Goal: Answer question/provide support: Share knowledge or assist other users

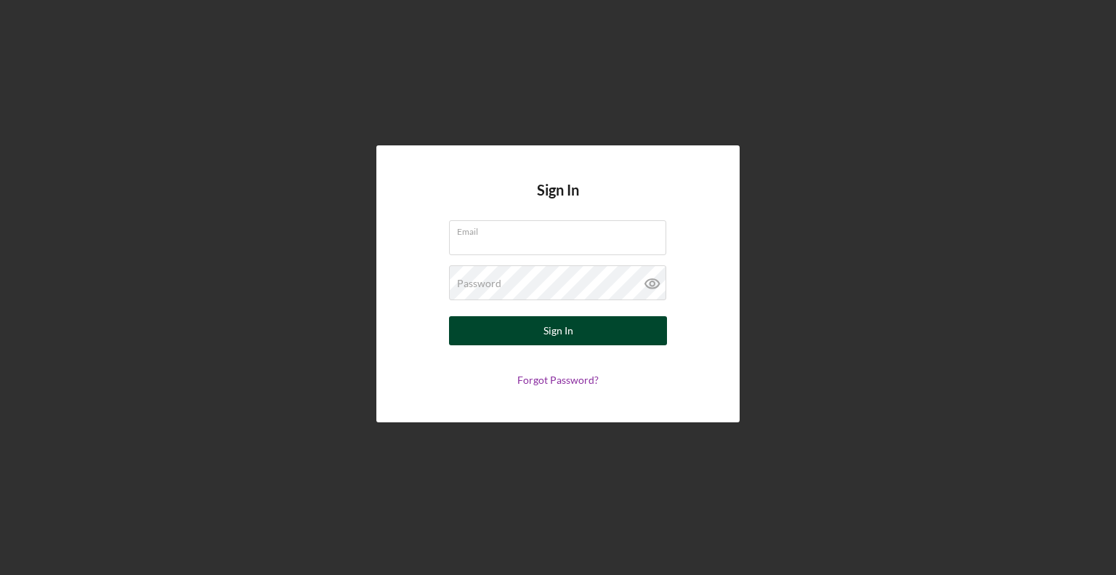
type input "[EMAIL_ADDRESS][DOMAIN_NAME]"
click at [542, 327] on button "Sign In" at bounding box center [558, 330] width 218 height 29
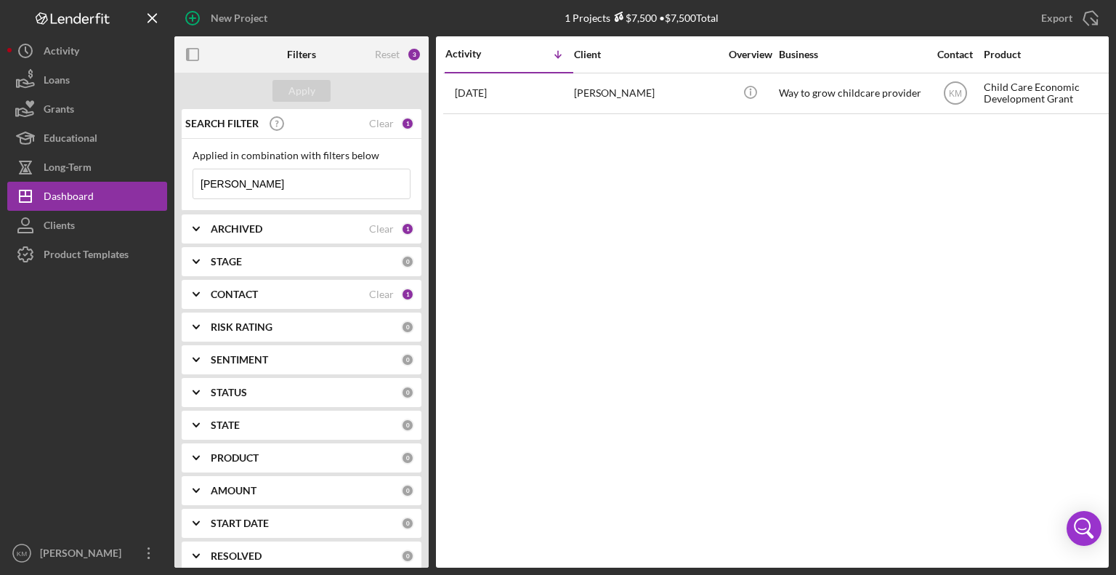
click at [297, 173] on input "[PERSON_NAME]" at bounding box center [301, 183] width 216 height 29
type input "A"
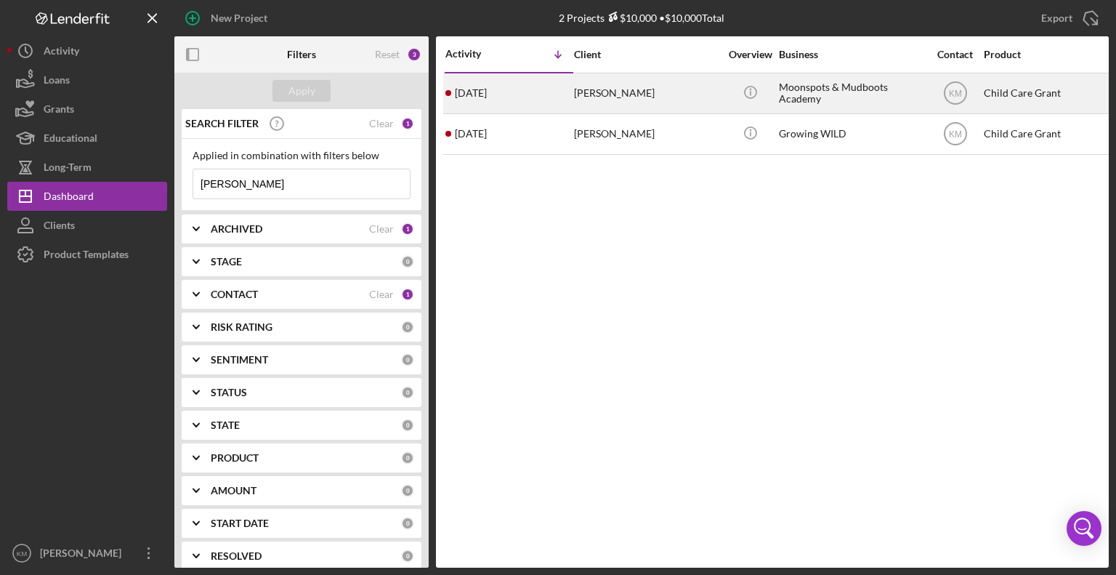
type input "[PERSON_NAME]"
click at [626, 105] on div "[PERSON_NAME]" at bounding box center [646, 93] width 145 height 38
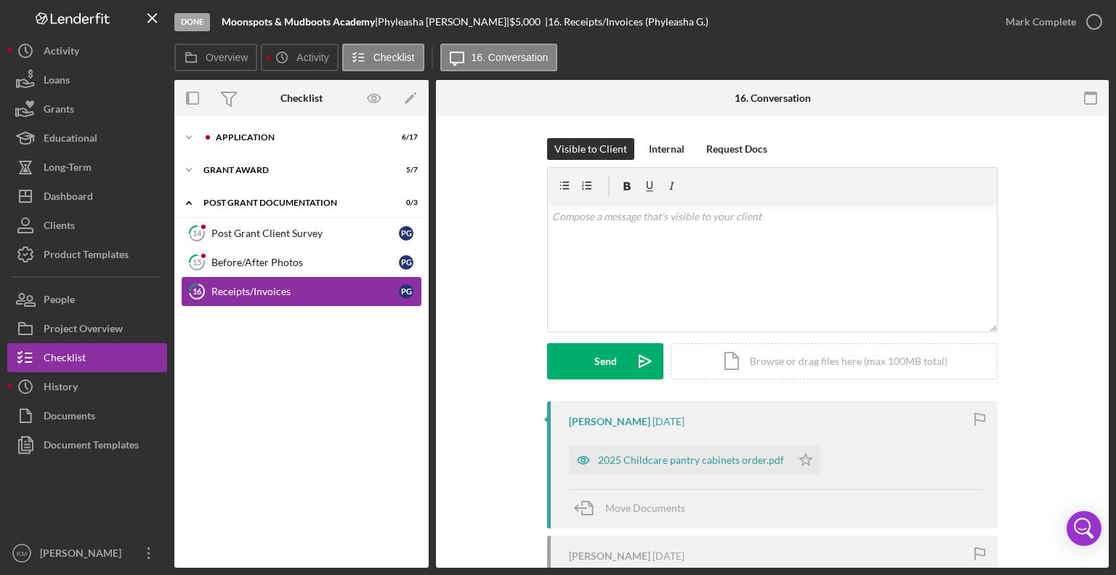
click at [322, 287] on div "Receipts/Invoices" at bounding box center [304, 291] width 187 height 12
click at [318, 290] on div "Receipts/Invoices" at bounding box center [304, 291] width 187 height 12
click at [409, 290] on div "P G" at bounding box center [406, 291] width 15 height 15
click at [318, 261] on div "Before/After Photos" at bounding box center [304, 262] width 187 height 12
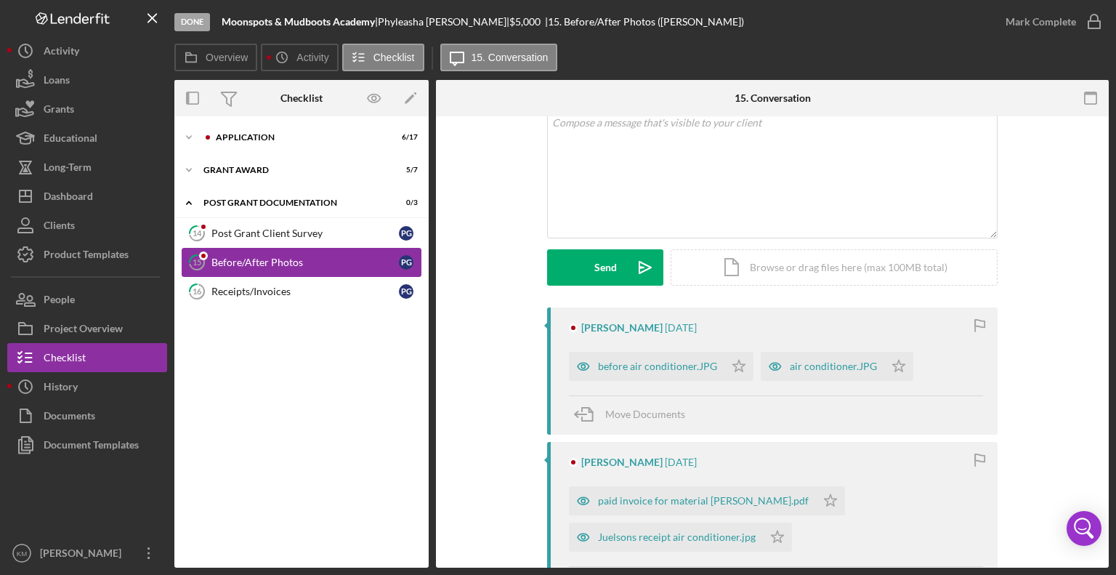
scroll to position [93, 0]
click at [710, 366] on div "before air conditioner.JPG" at bounding box center [657, 367] width 119 height 12
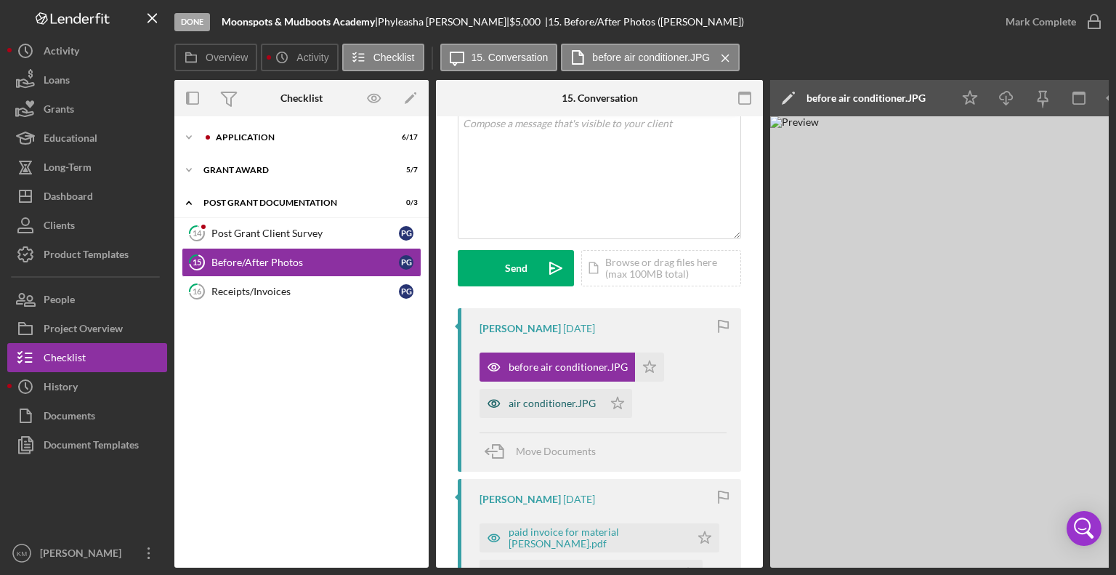
click at [581, 397] on div "air conditioner.JPG" at bounding box center [551, 403] width 87 height 12
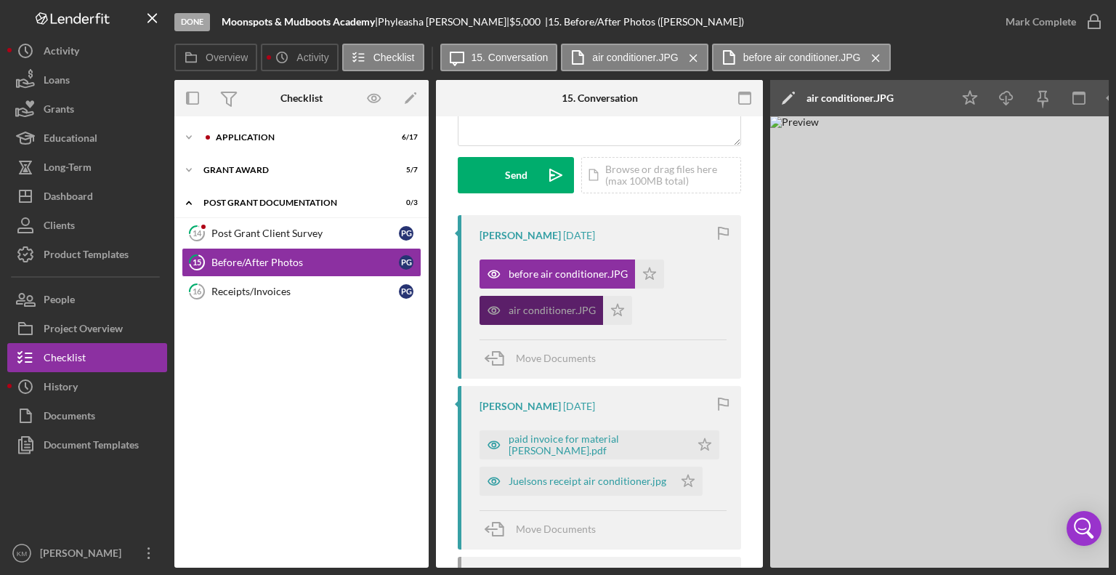
scroll to position [182, 0]
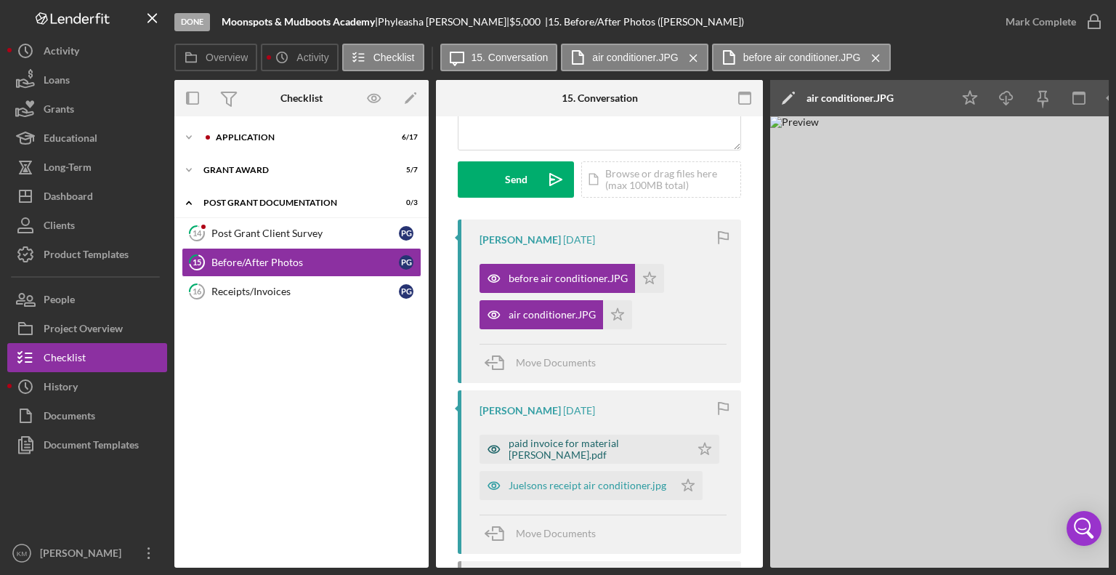
click at [643, 456] on div "paid invoice for material [PERSON_NAME].pdf" at bounding box center [584, 448] width 211 height 29
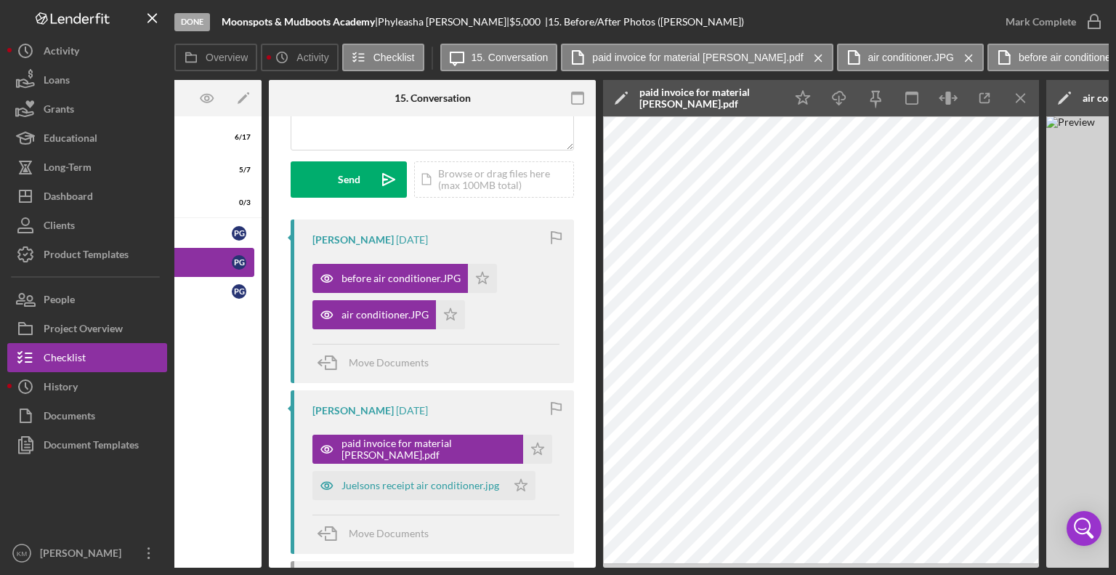
scroll to position [0, 163]
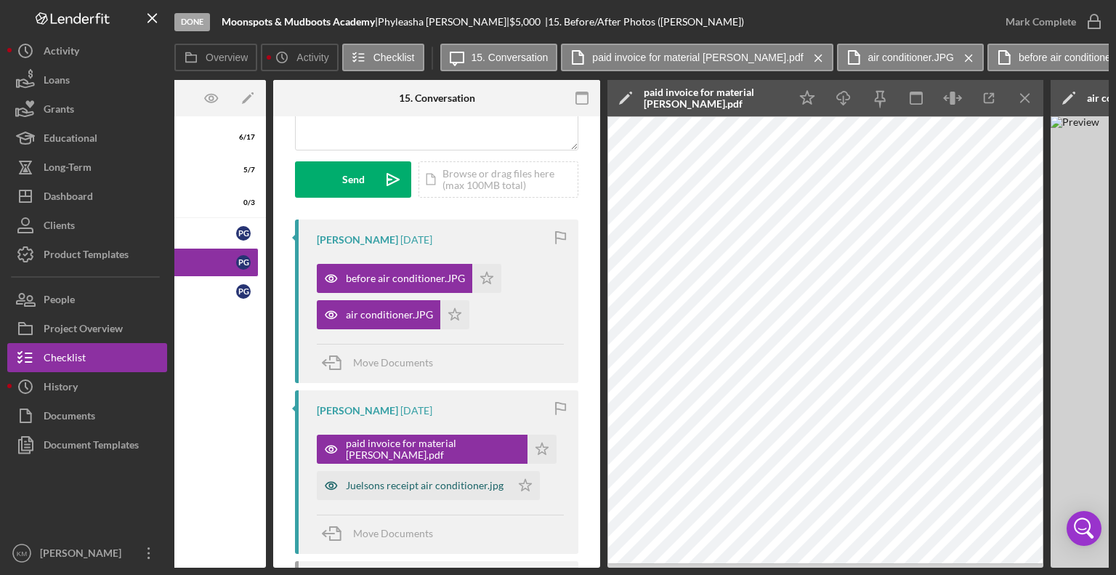
click at [453, 488] on div "Juelsons receipt air conditioner.jpg" at bounding box center [425, 485] width 158 height 12
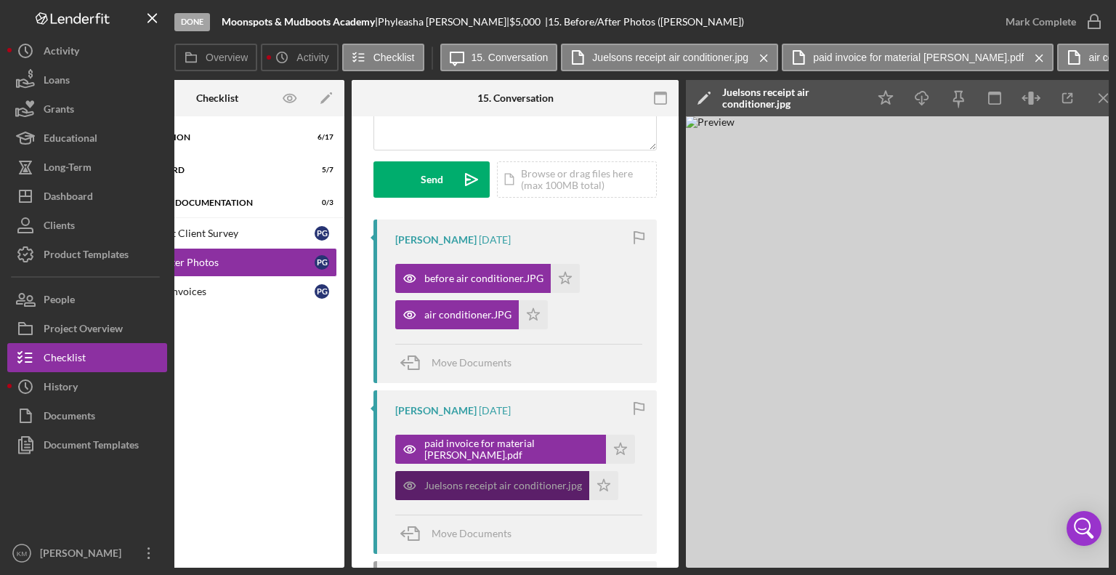
scroll to position [0, 0]
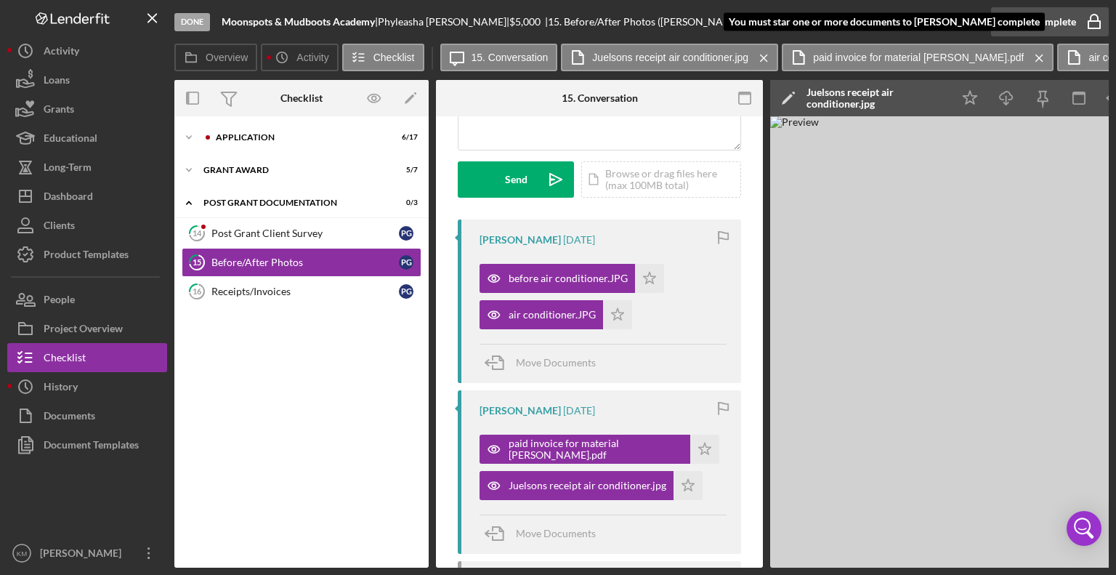
click at [1079, 25] on icon "button" at bounding box center [1094, 22] width 36 height 36
click at [1096, 24] on icon "button" at bounding box center [1094, 22] width 36 height 36
click at [1115, 49] on div "Done Moonspots & Mudboots Academy | [PERSON_NAME] | $5,000 $5,000 | 15. Before/…" at bounding box center [558, 287] width 1116 height 575
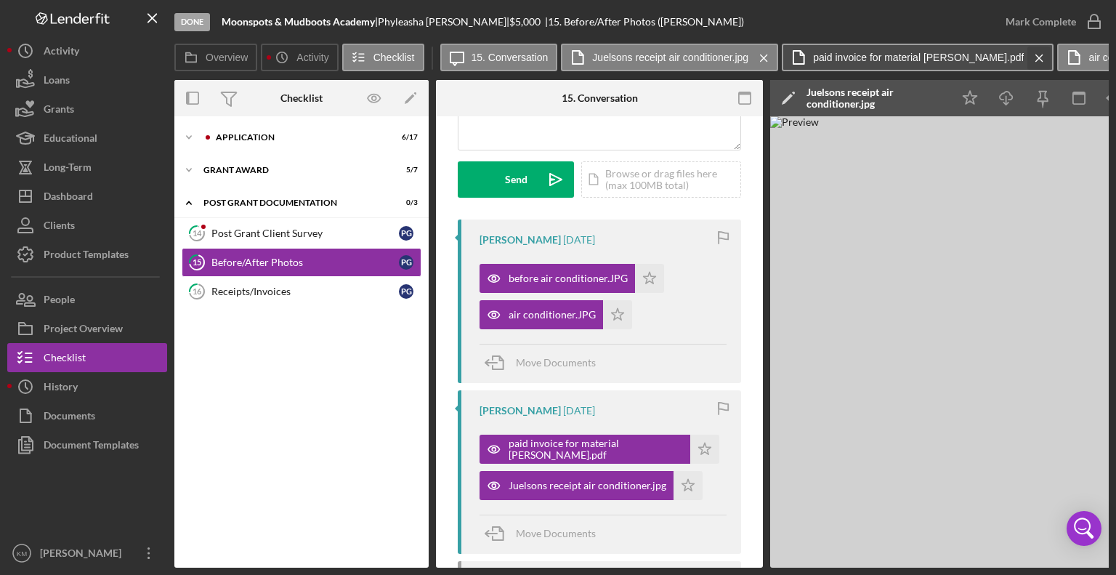
click at [1026, 56] on icon "Icon/Menu Close" at bounding box center [1038, 58] width 25 height 36
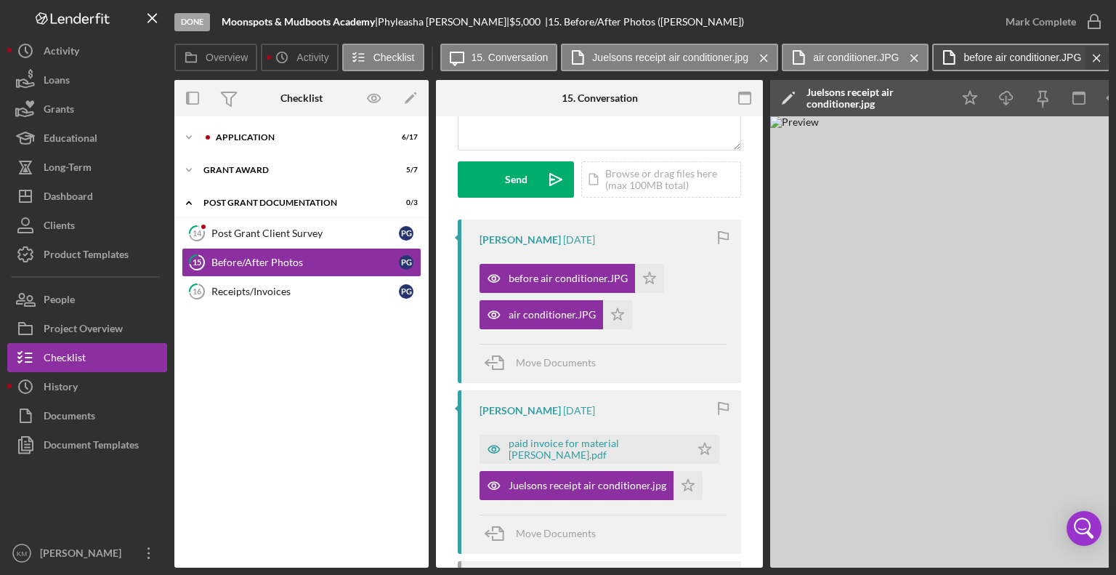
click at [1096, 54] on icon "Icon/Menu Close" at bounding box center [1096, 58] width 25 height 36
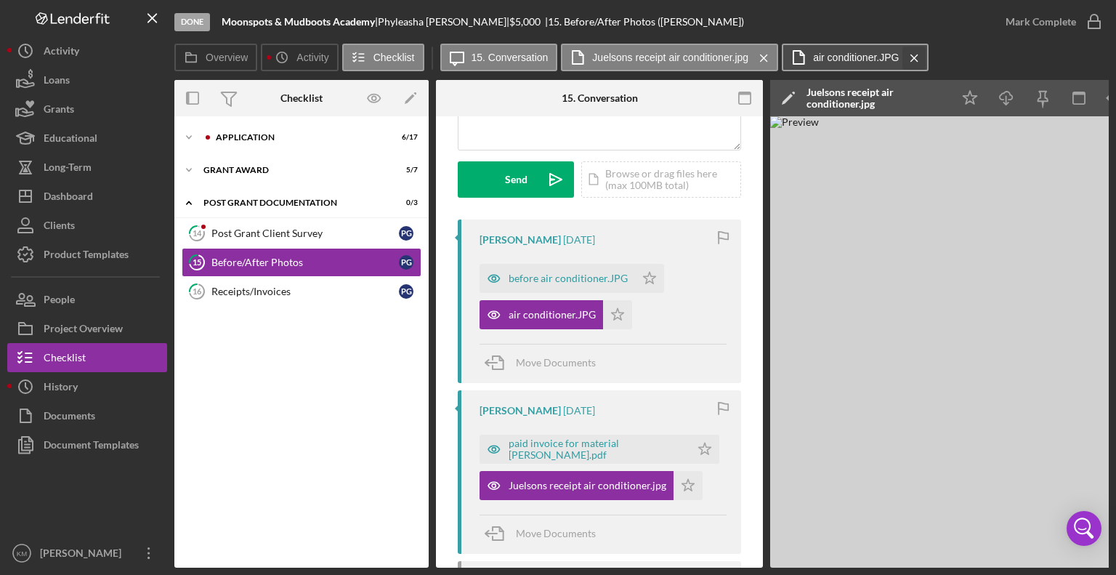
click at [912, 61] on icon "Icon/Menu Close" at bounding box center [913, 58] width 25 height 36
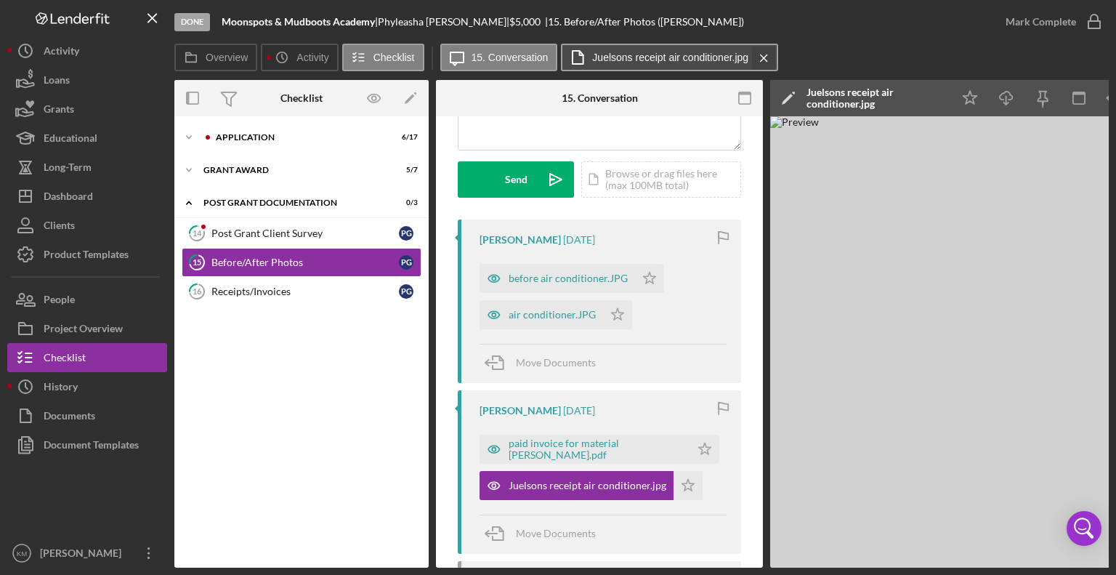
click at [756, 63] on icon "Icon/Menu Close" at bounding box center [763, 58] width 25 height 36
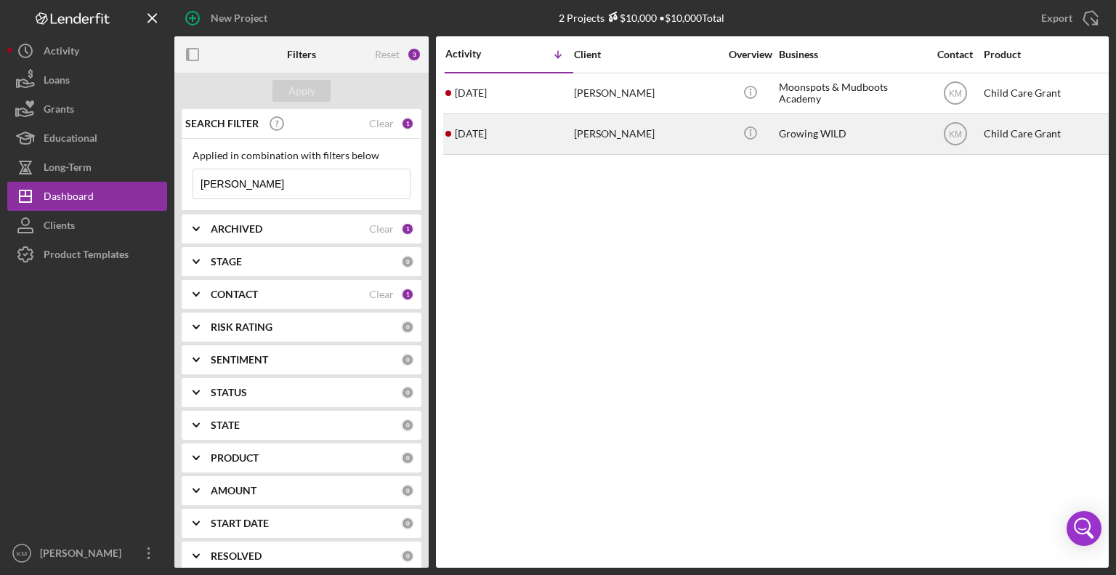
click at [609, 142] on div "[PERSON_NAME]" at bounding box center [646, 134] width 145 height 38
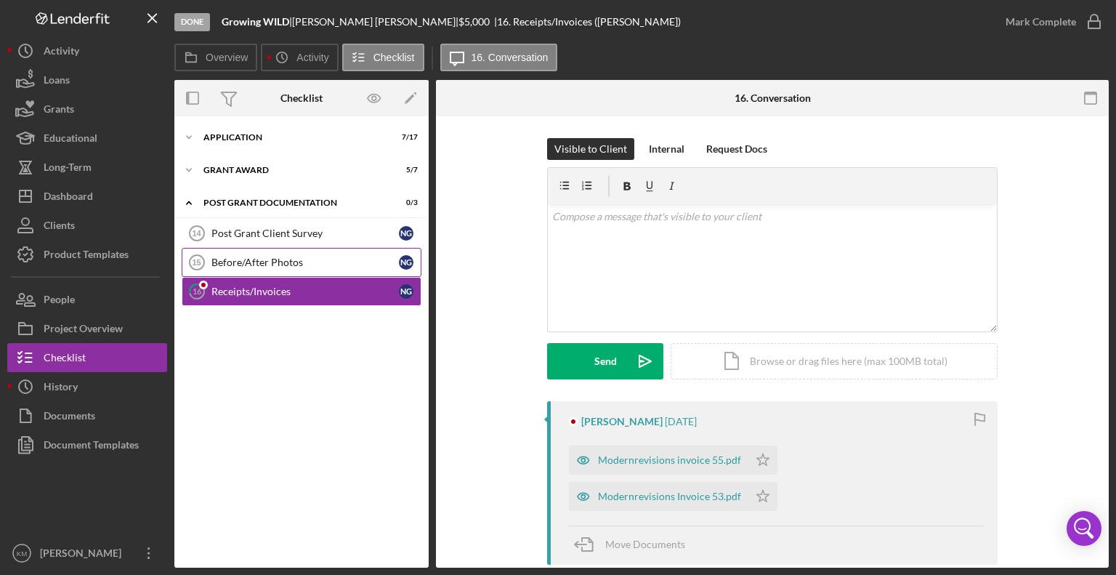
click at [238, 272] on link "Before/After Photos 15 Before/After Photos N G" at bounding box center [302, 262] width 240 height 29
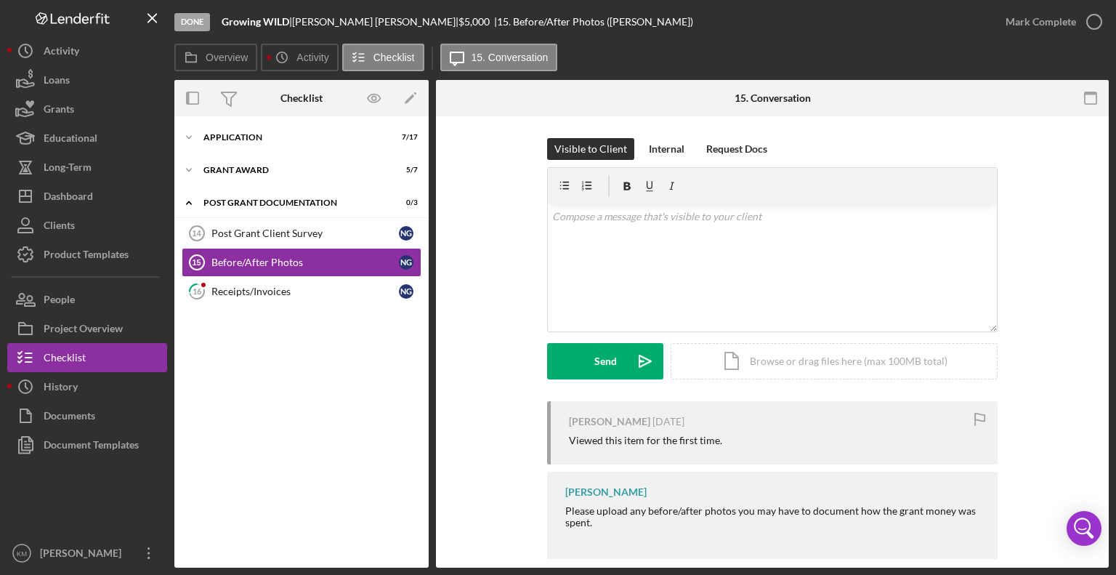
scroll to position [19, 0]
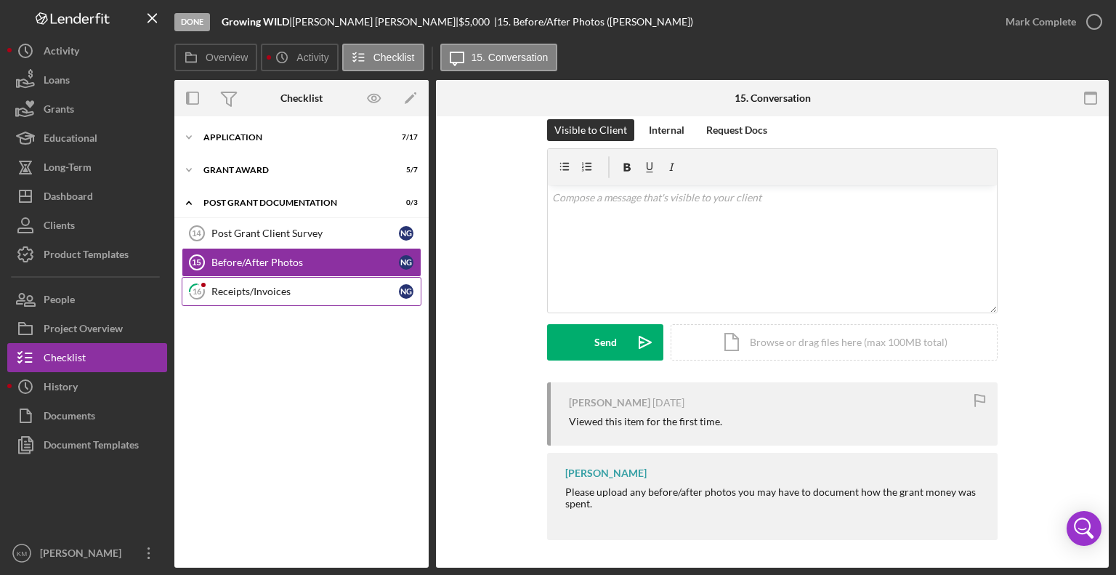
click at [290, 299] on link "16 Receipts/Invoices N G" at bounding box center [302, 291] width 240 height 29
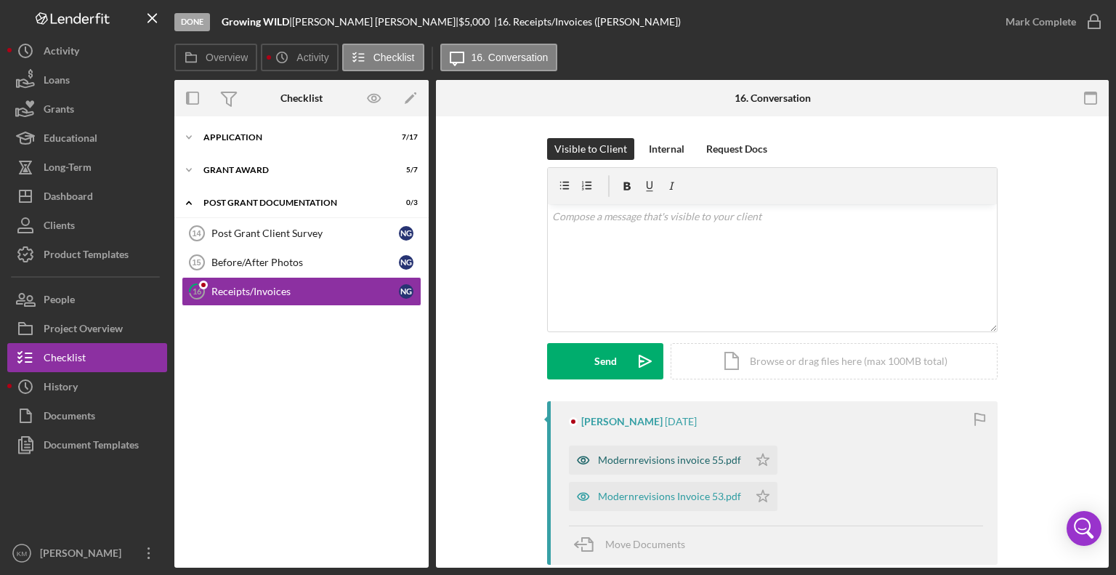
click at [686, 455] on div "Modernrevisions invoice 55.pdf" at bounding box center [669, 460] width 143 height 12
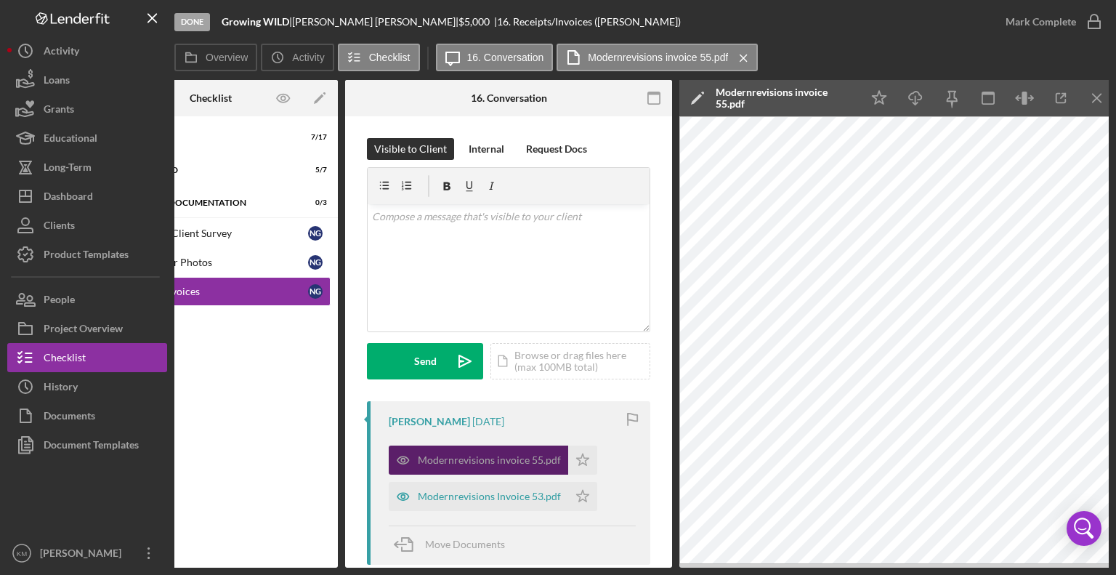
scroll to position [0, 97]
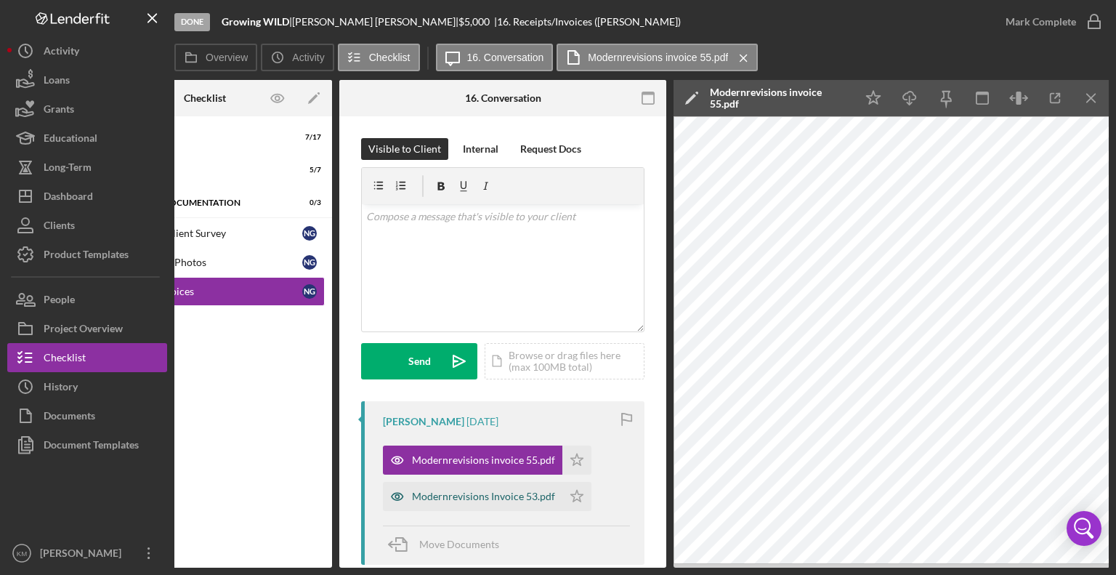
click at [530, 503] on div "Modernrevisions Invoice 53.pdf" at bounding box center [472, 496] width 179 height 29
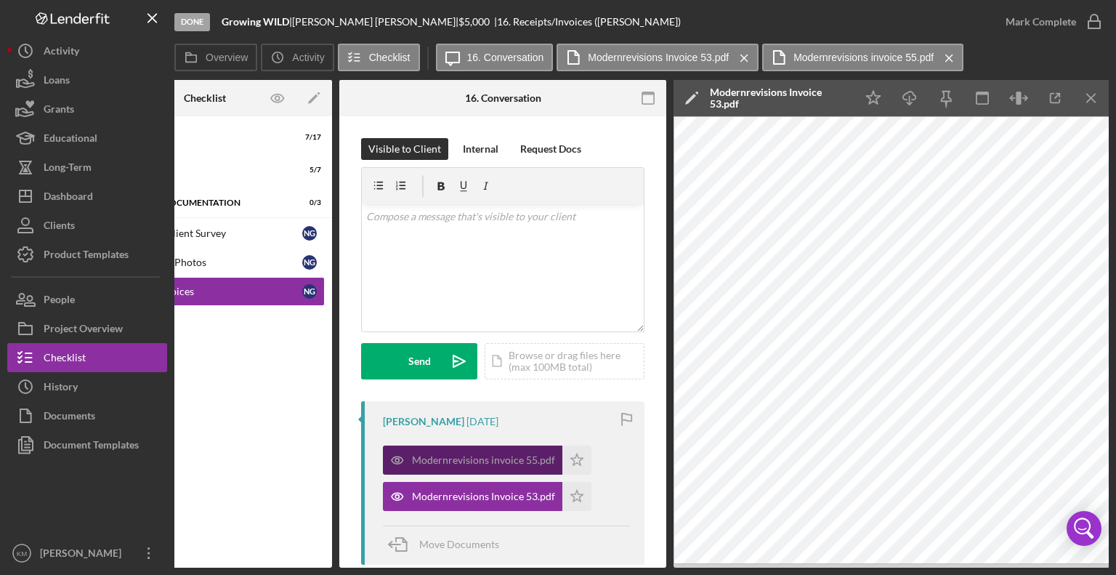
click at [518, 449] on div "Modernrevisions invoice 55.pdf" at bounding box center [472, 459] width 179 height 29
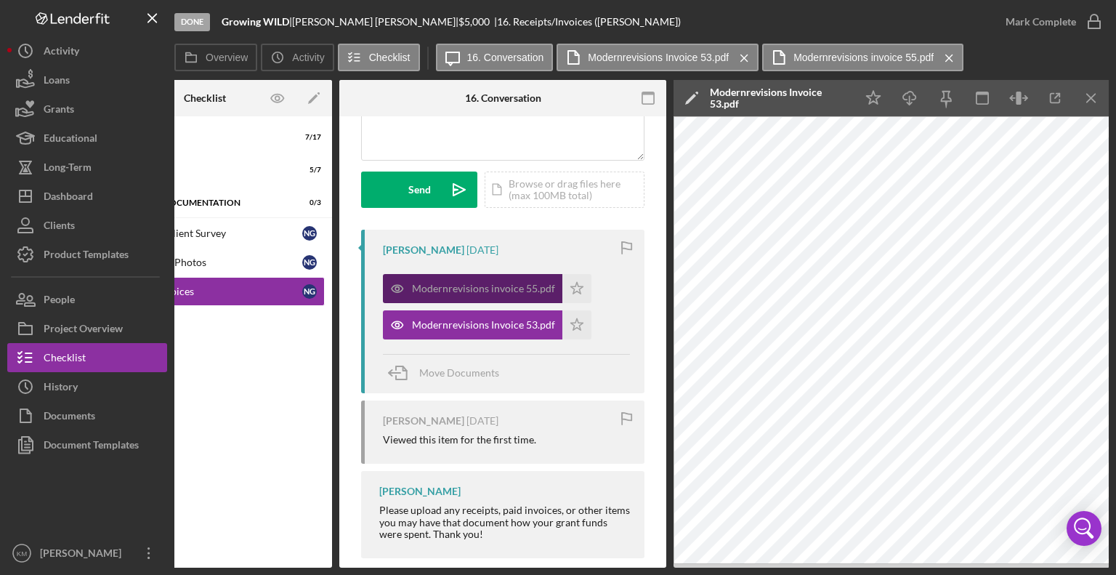
scroll to position [194, 0]
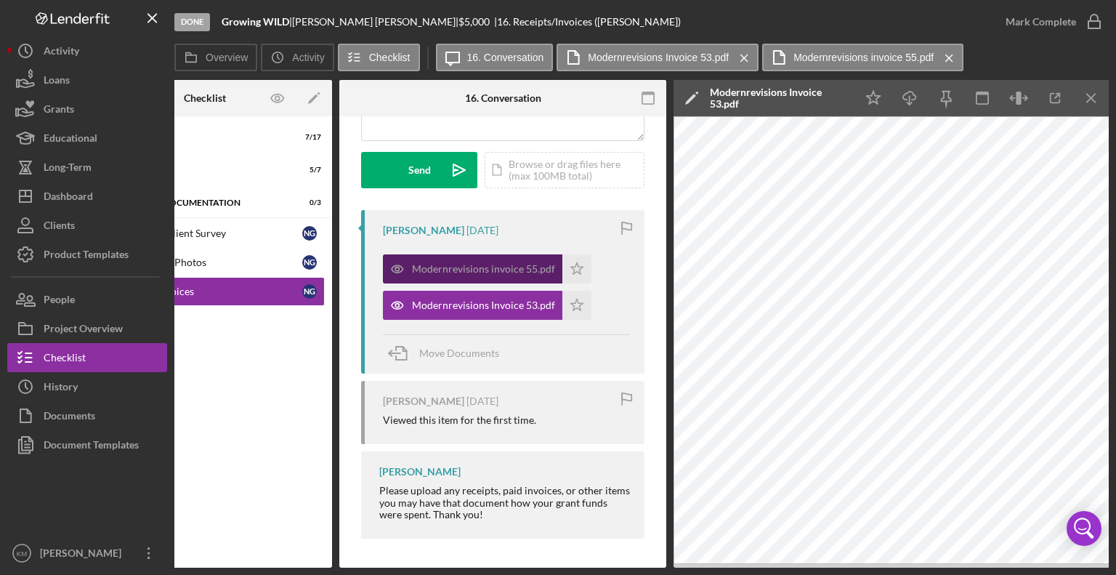
click at [530, 267] on div "Modernrevisions invoice 55.pdf" at bounding box center [483, 269] width 143 height 12
click at [537, 269] on div "Modernrevisions invoice 55.pdf" at bounding box center [483, 269] width 143 height 12
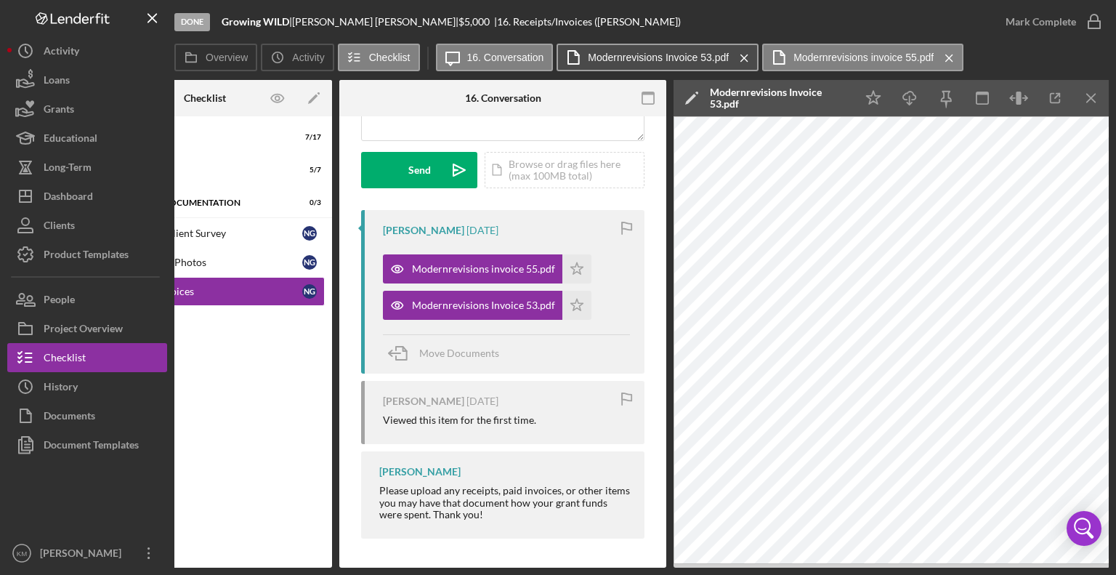
click at [721, 64] on button "Modernrevisions Invoice 53.pdf Icon/Menu Close" at bounding box center [657, 58] width 202 height 28
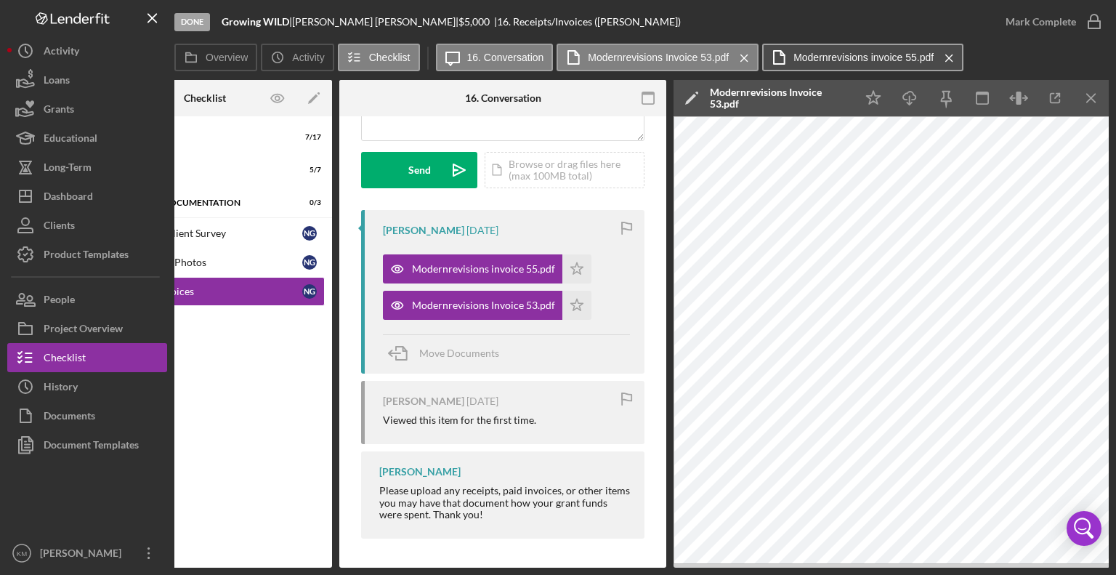
click at [869, 57] on label "Modernrevisions invoice 55.pdf" at bounding box center [863, 58] width 140 height 12
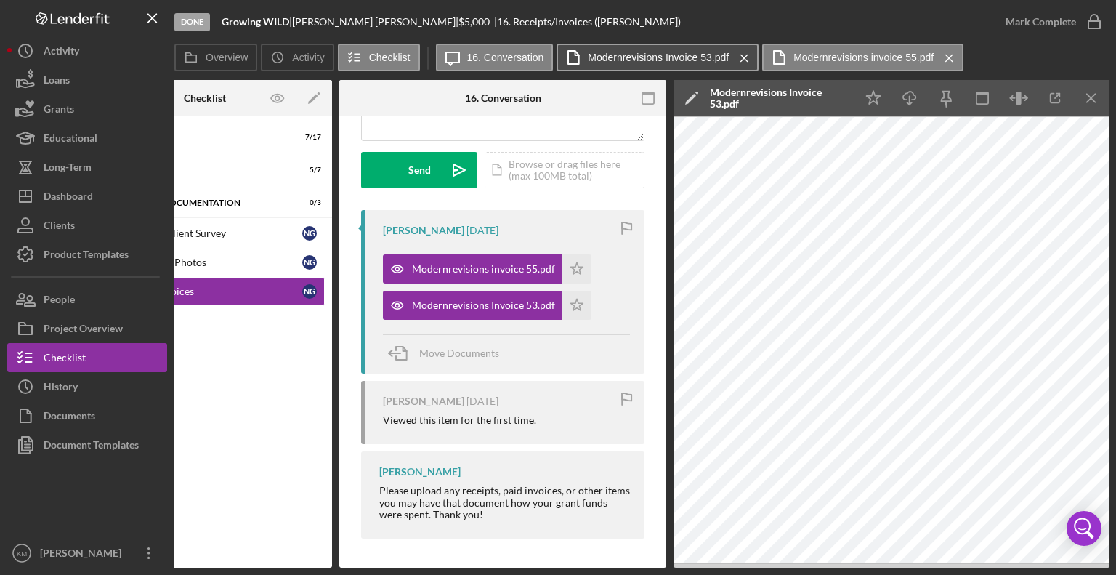
click at [636, 49] on button "Modernrevisions Invoice 53.pdf Icon/Menu Close" at bounding box center [657, 58] width 202 height 28
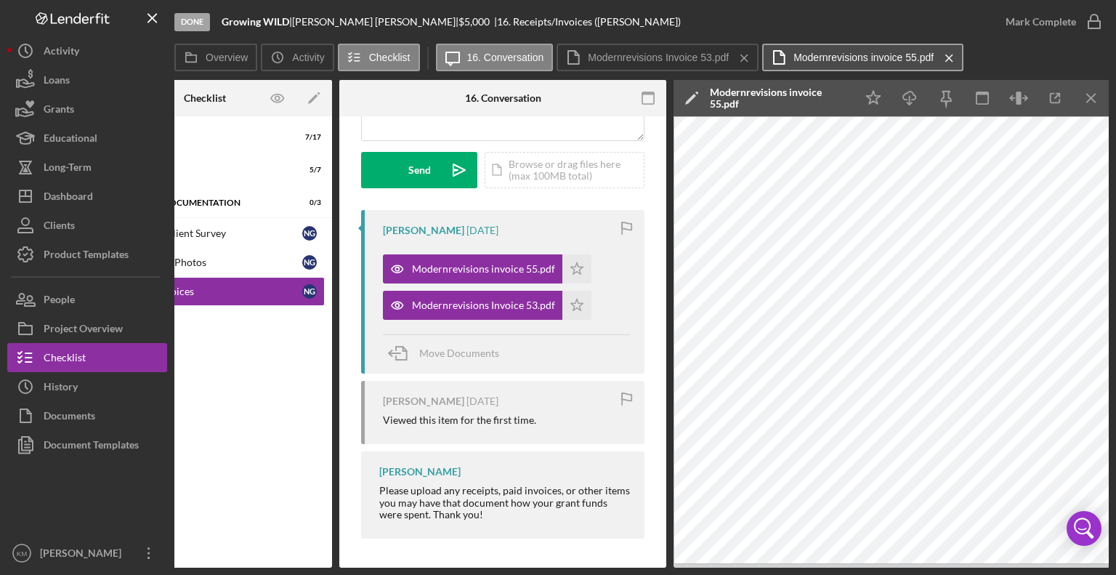
click at [845, 57] on label "Modernrevisions invoice 55.pdf" at bounding box center [863, 58] width 140 height 12
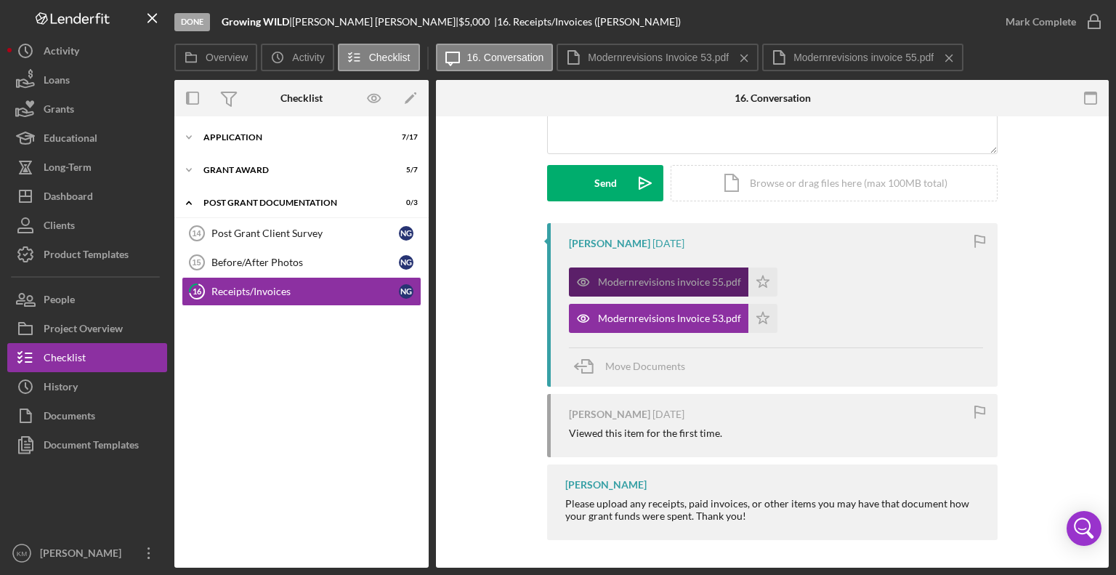
click at [638, 277] on div "Modernrevisions invoice 55.pdf" at bounding box center [669, 282] width 143 height 12
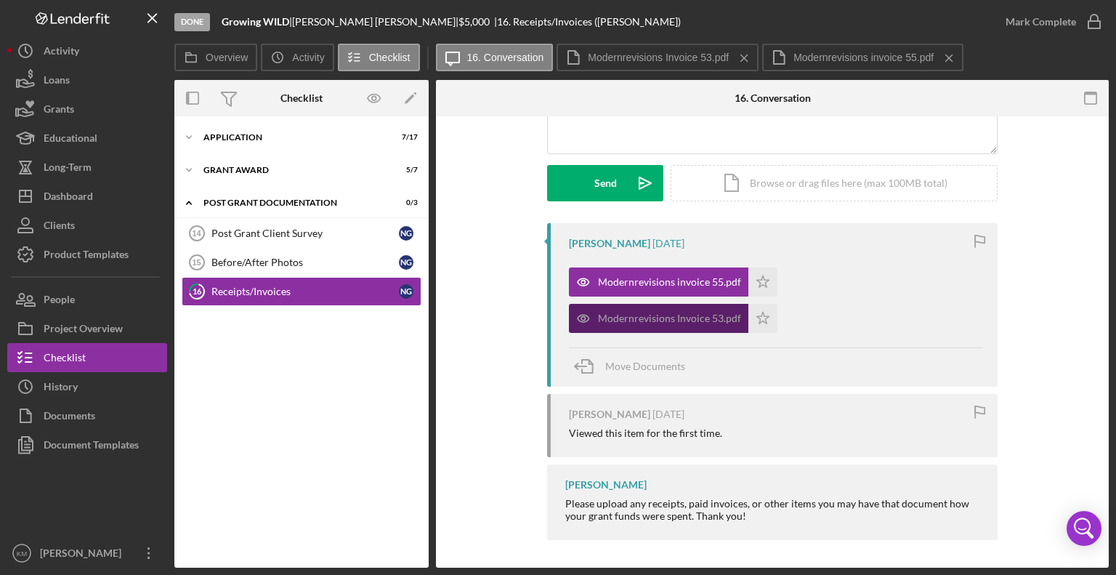
click at [715, 312] on div "Modernrevisions Invoice 53.pdf" at bounding box center [669, 318] width 143 height 12
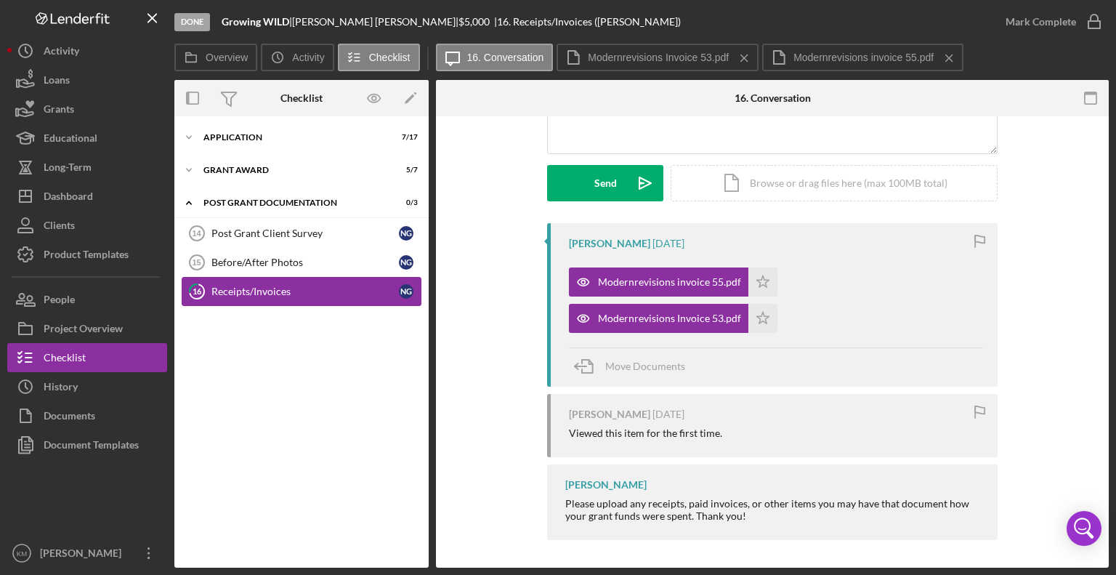
click at [328, 293] on div "Receipts/Invoices" at bounding box center [304, 291] width 187 height 12
click at [308, 229] on div "Post Grant Client Survey" at bounding box center [304, 233] width 187 height 12
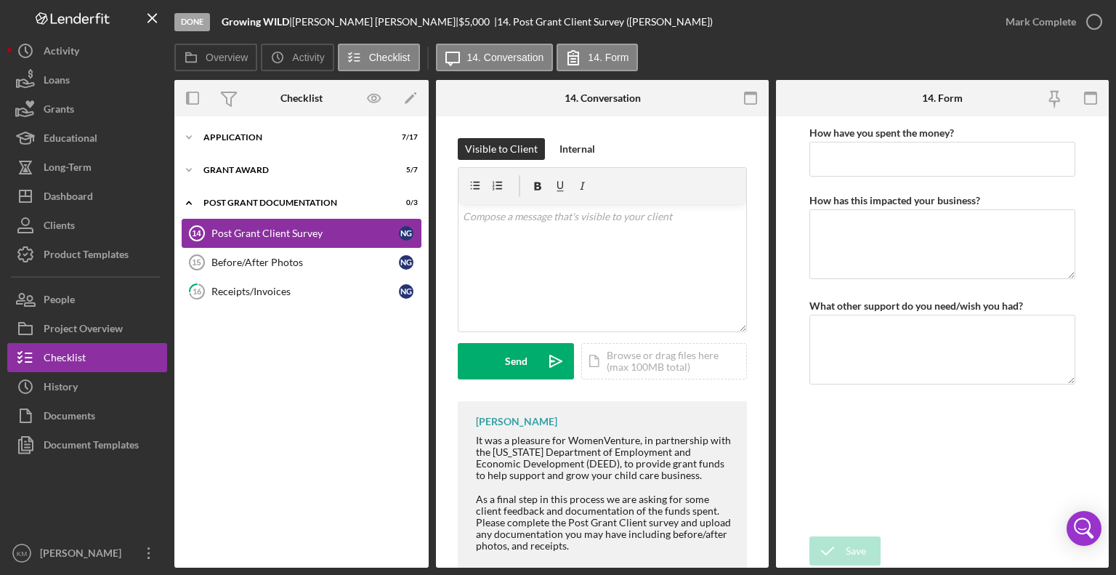
click at [308, 229] on div "Post Grant Client Survey" at bounding box center [304, 233] width 187 height 12
click at [305, 203] on div "Post Grant Documentation" at bounding box center [306, 202] width 207 height 9
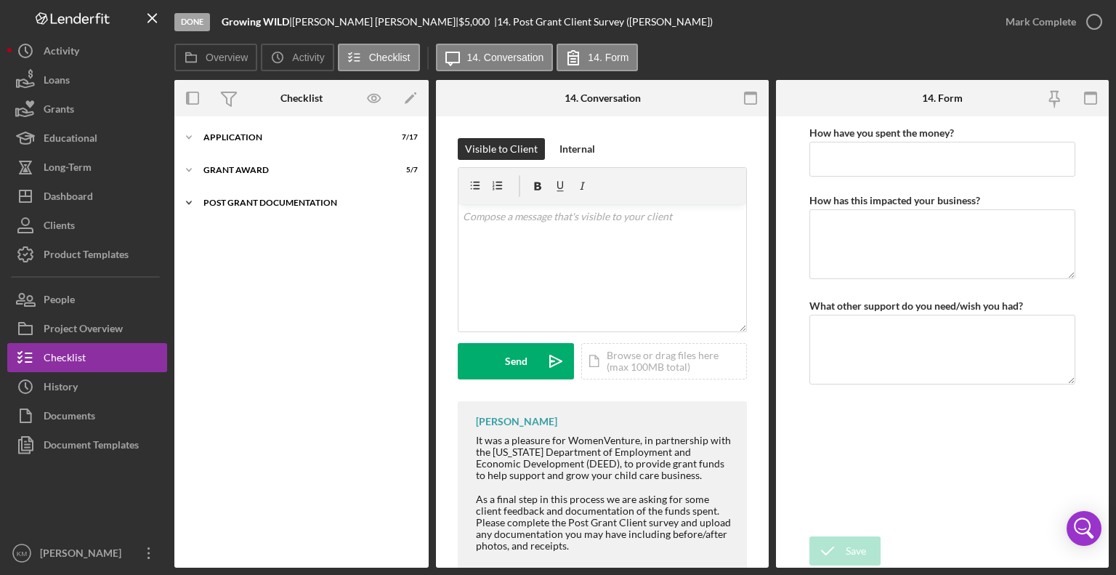
click at [198, 205] on icon "Icon/Expander" at bounding box center [188, 202] width 29 height 29
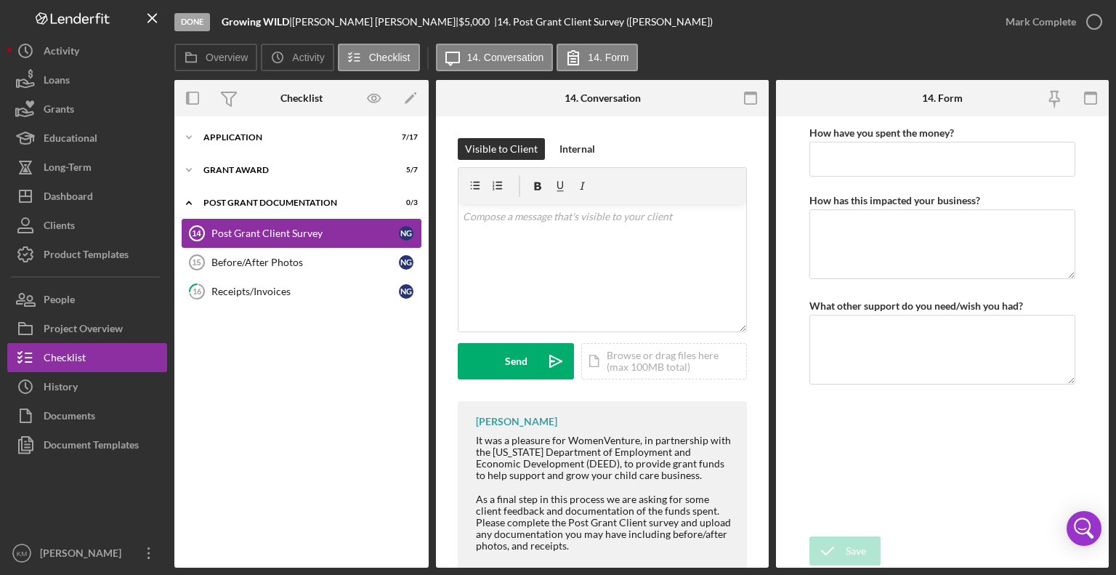
click at [206, 232] on icon "Post Grant Client Survey 14" at bounding box center [197, 233] width 36 height 36
click at [208, 261] on icon "Before/After Photos 15" at bounding box center [197, 262] width 36 height 36
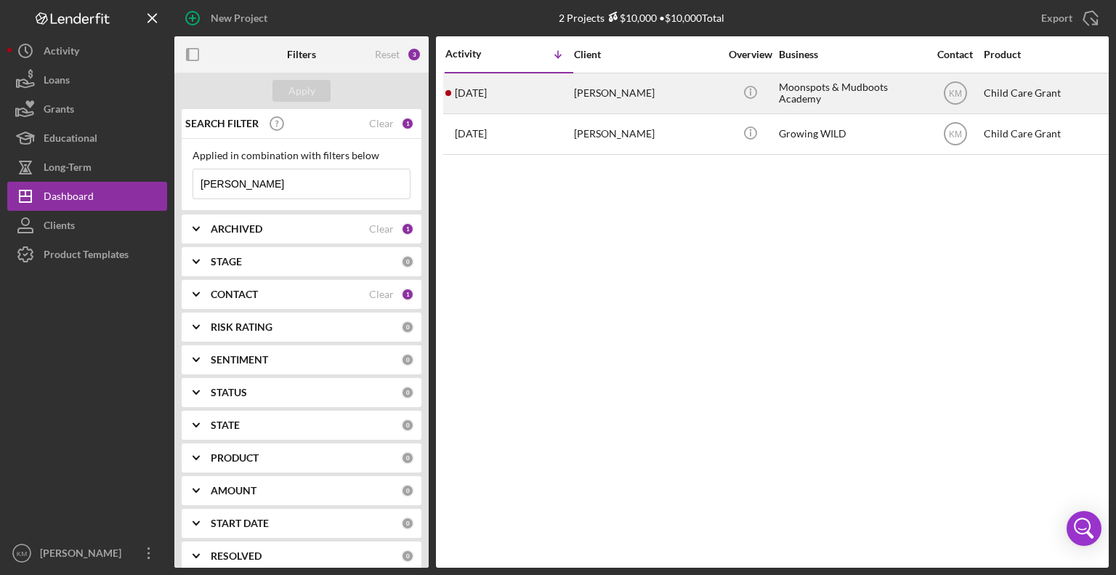
click at [620, 89] on div "[PERSON_NAME]" at bounding box center [646, 93] width 145 height 38
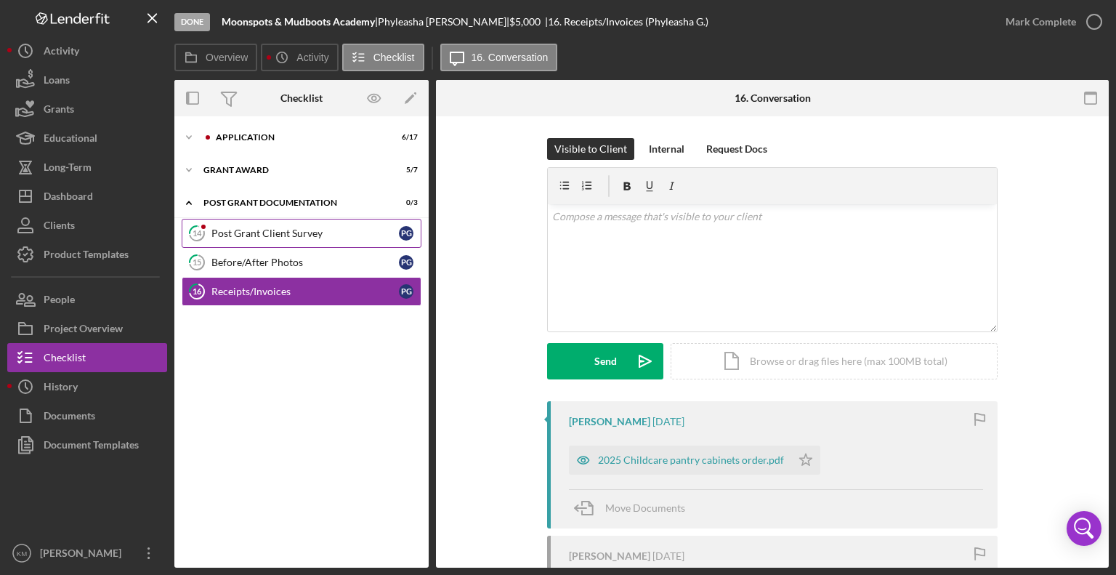
click at [288, 240] on link "14 Post Grant Client Survey P G" at bounding box center [302, 233] width 240 height 29
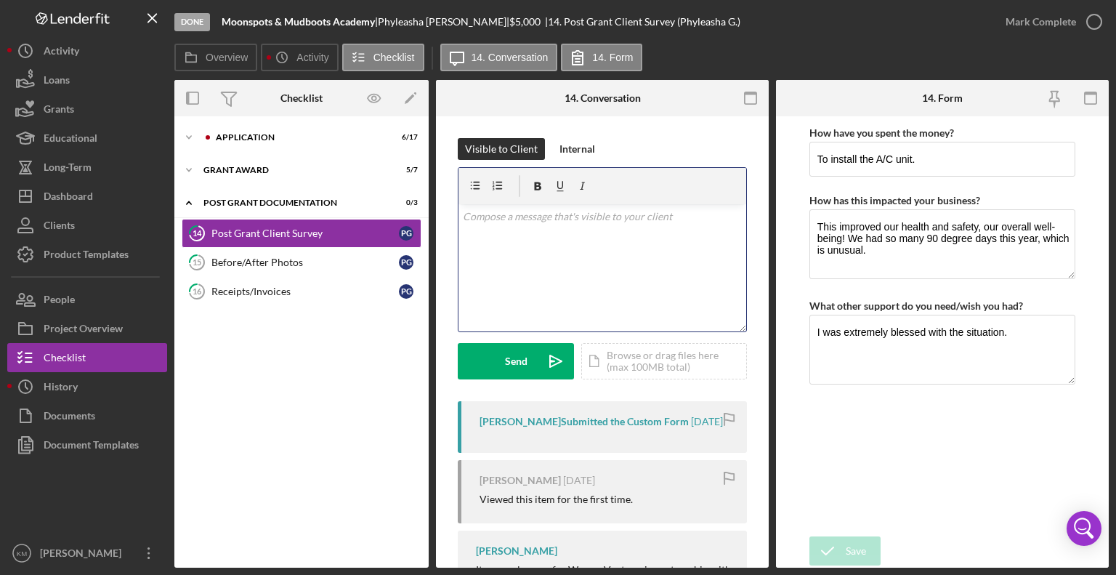
click at [532, 234] on div "v Color teal Color pink Remove color Add row above Add row below Add column bef…" at bounding box center [602, 267] width 288 height 127
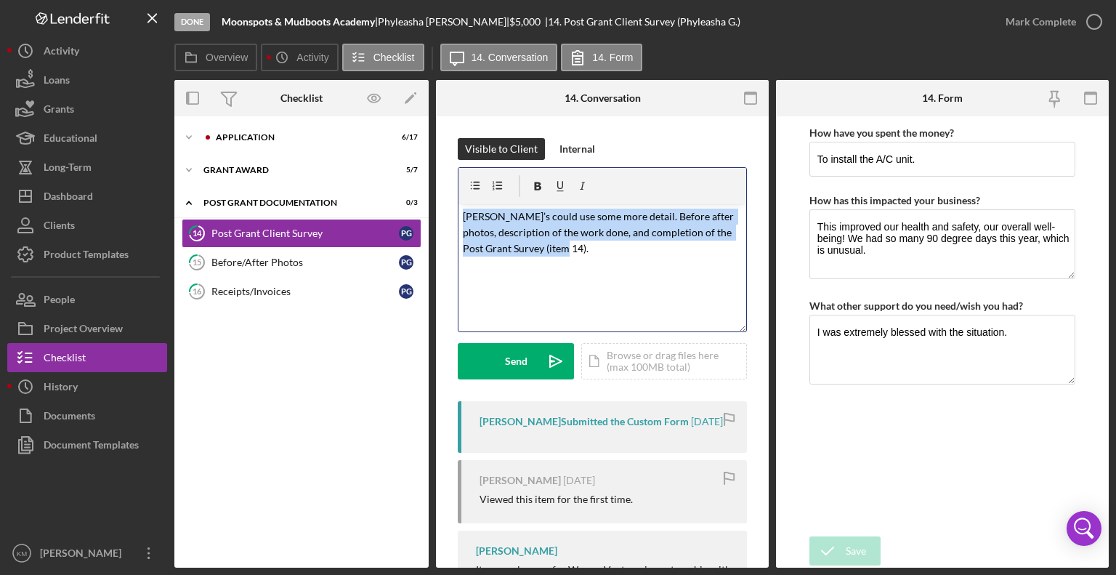
drag, startPoint x: 466, startPoint y: 218, endPoint x: 618, endPoint y: 249, distance: 155.7
click at [618, 249] on p "[PERSON_NAME]’s could use some more detail. Before after photos, description of…" at bounding box center [603, 232] width 280 height 49
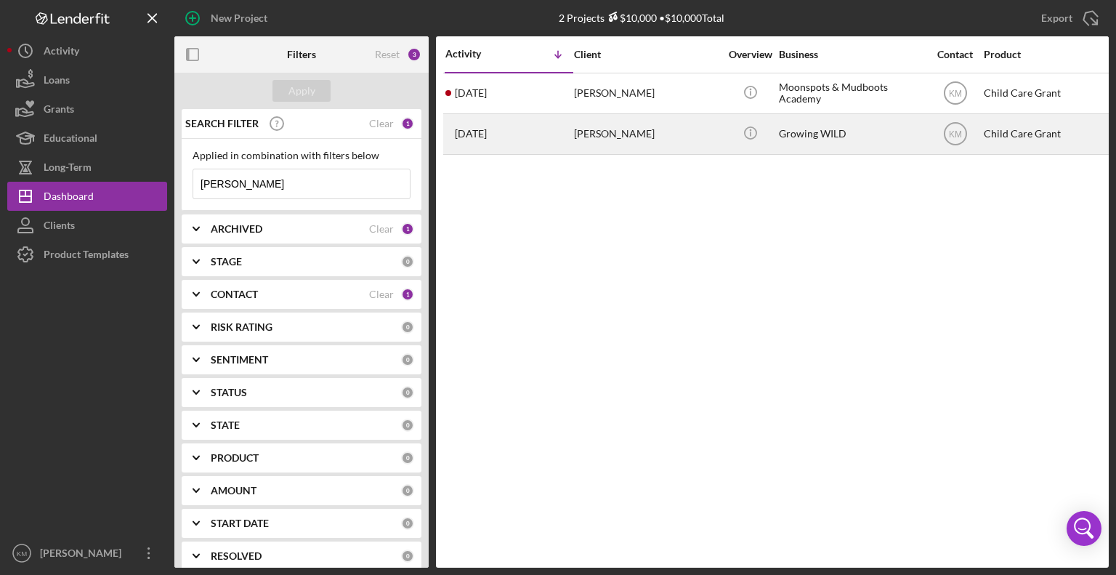
click at [599, 127] on div "[PERSON_NAME]" at bounding box center [646, 134] width 145 height 38
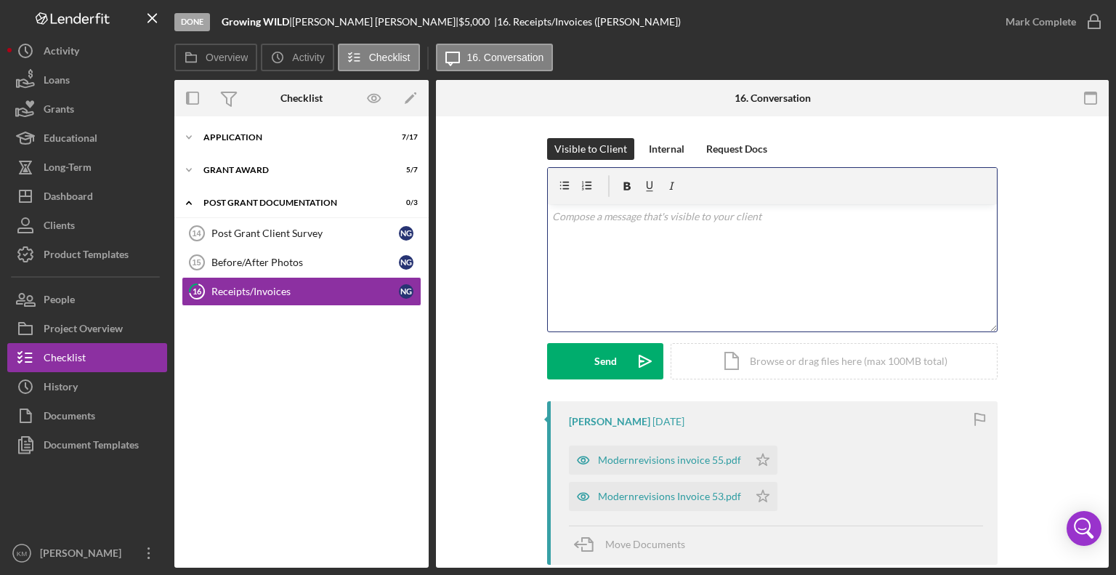
click at [566, 220] on p at bounding box center [772, 216] width 441 height 16
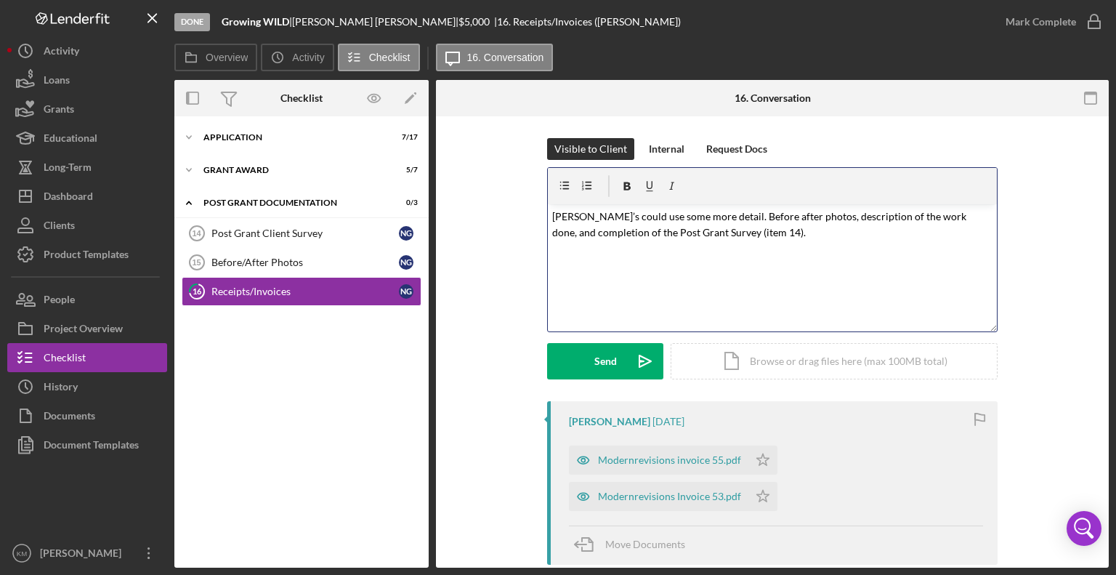
click at [588, 215] on span "[PERSON_NAME]’s could use some more detail. Before after photos, description of…" at bounding box center [760, 224] width 416 height 28
click at [729, 217] on span "[PERSON_NAME], We could use some more detail. Before after photos, description …" at bounding box center [766, 224] width 429 height 28
click at [808, 216] on span "[PERSON_NAME], We could use some more detail; for example add Before after phot…" at bounding box center [750, 224] width 397 height 28
click at [596, 234] on span "[PERSON_NAME], We could use some more detail; for example add before after phot…" at bounding box center [750, 224] width 397 height 28
click at [976, 232] on p "[PERSON_NAME], We could use some more detail; for example add before after phot…" at bounding box center [772, 232] width 441 height 49
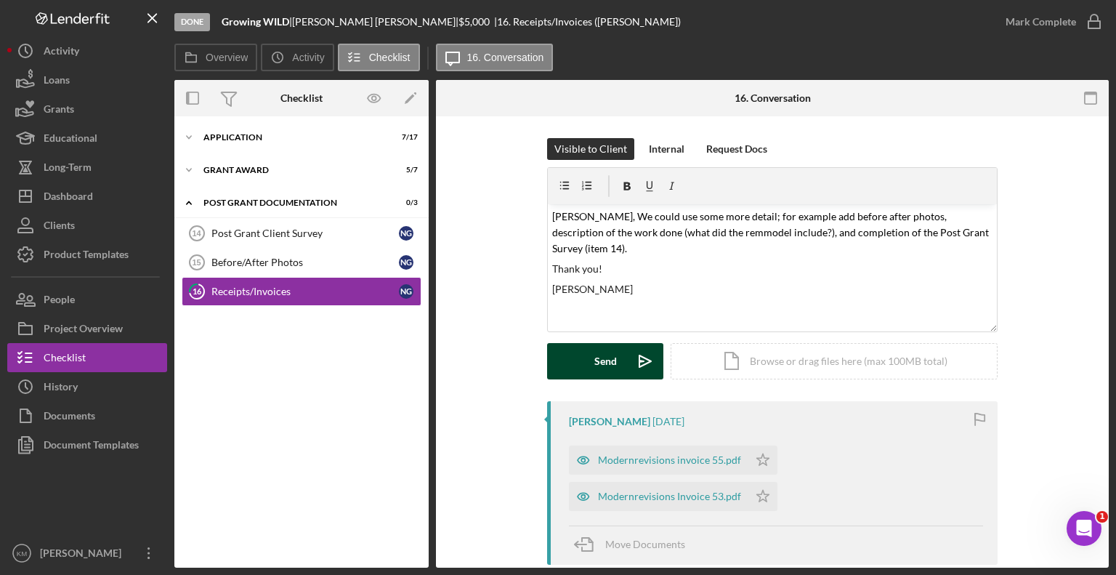
click at [636, 364] on icon "Icon/icon-invite-send" at bounding box center [645, 361] width 36 height 36
